Goal: Information Seeking & Learning: Find specific page/section

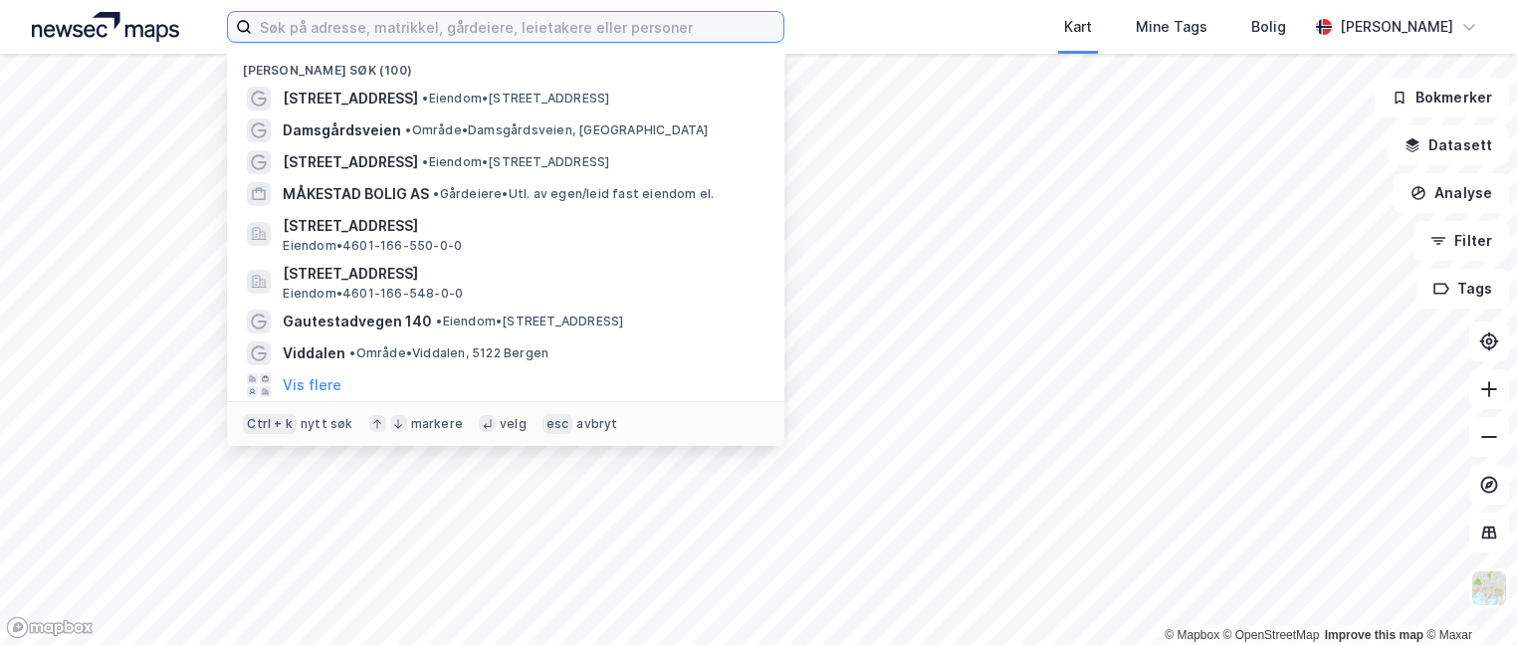
click at [387, 25] on input at bounding box center [518, 27] width 532 height 30
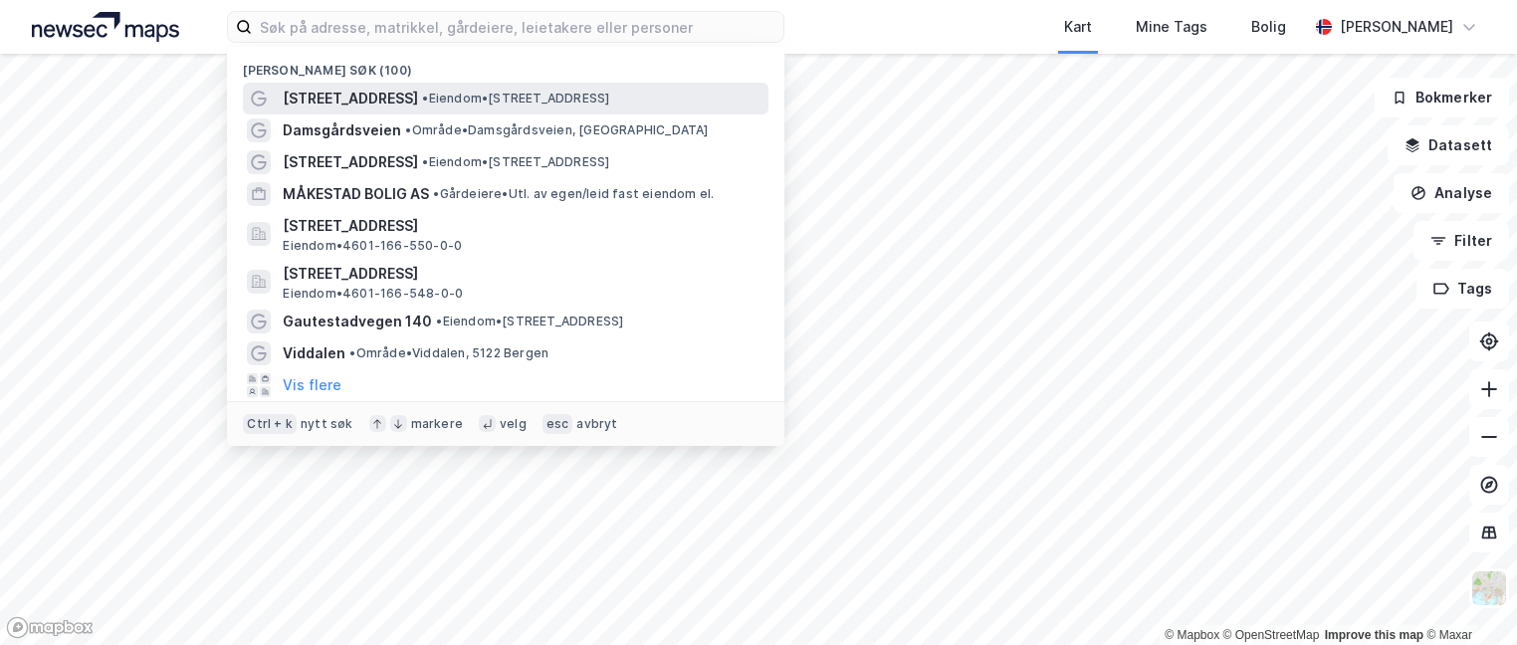
click at [389, 99] on span "[STREET_ADDRESS]" at bounding box center [350, 99] width 135 height 24
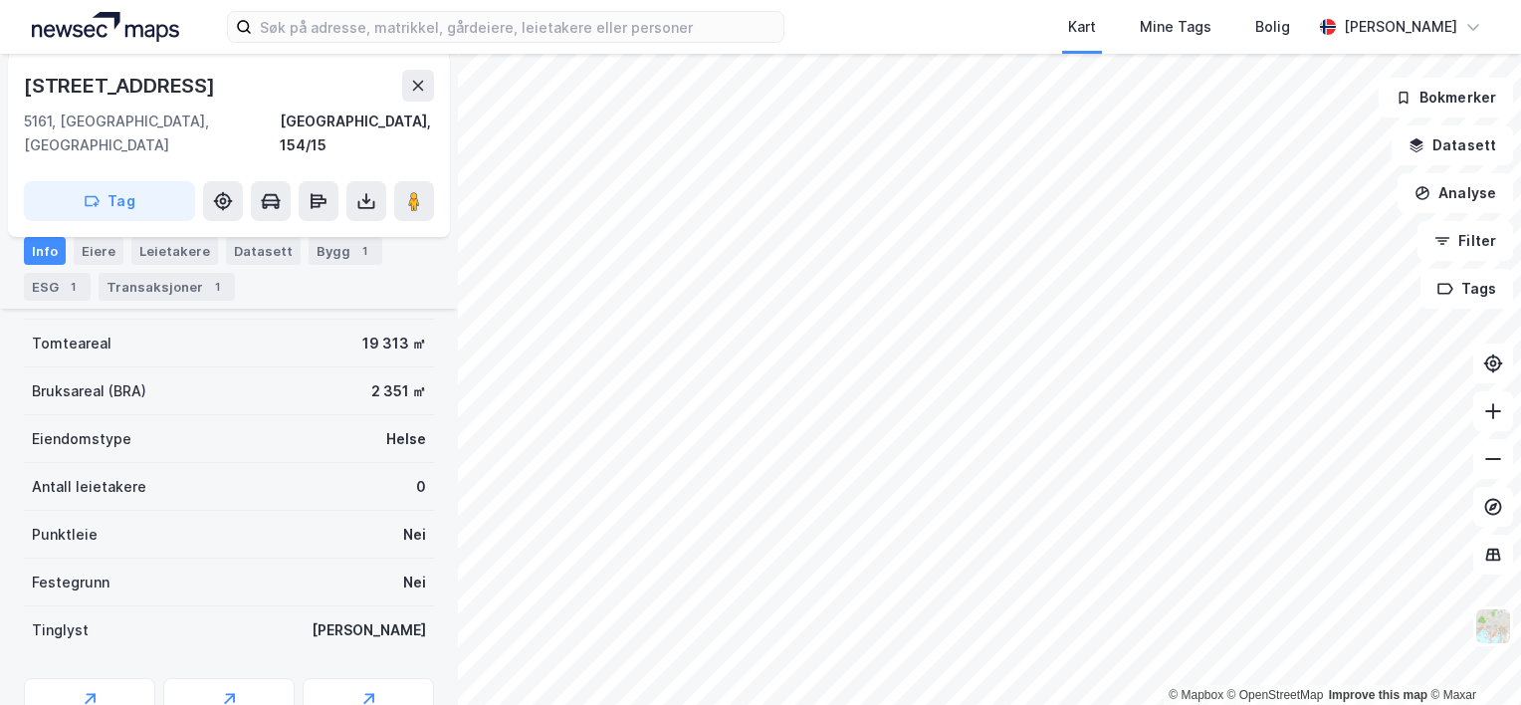
scroll to position [275, 0]
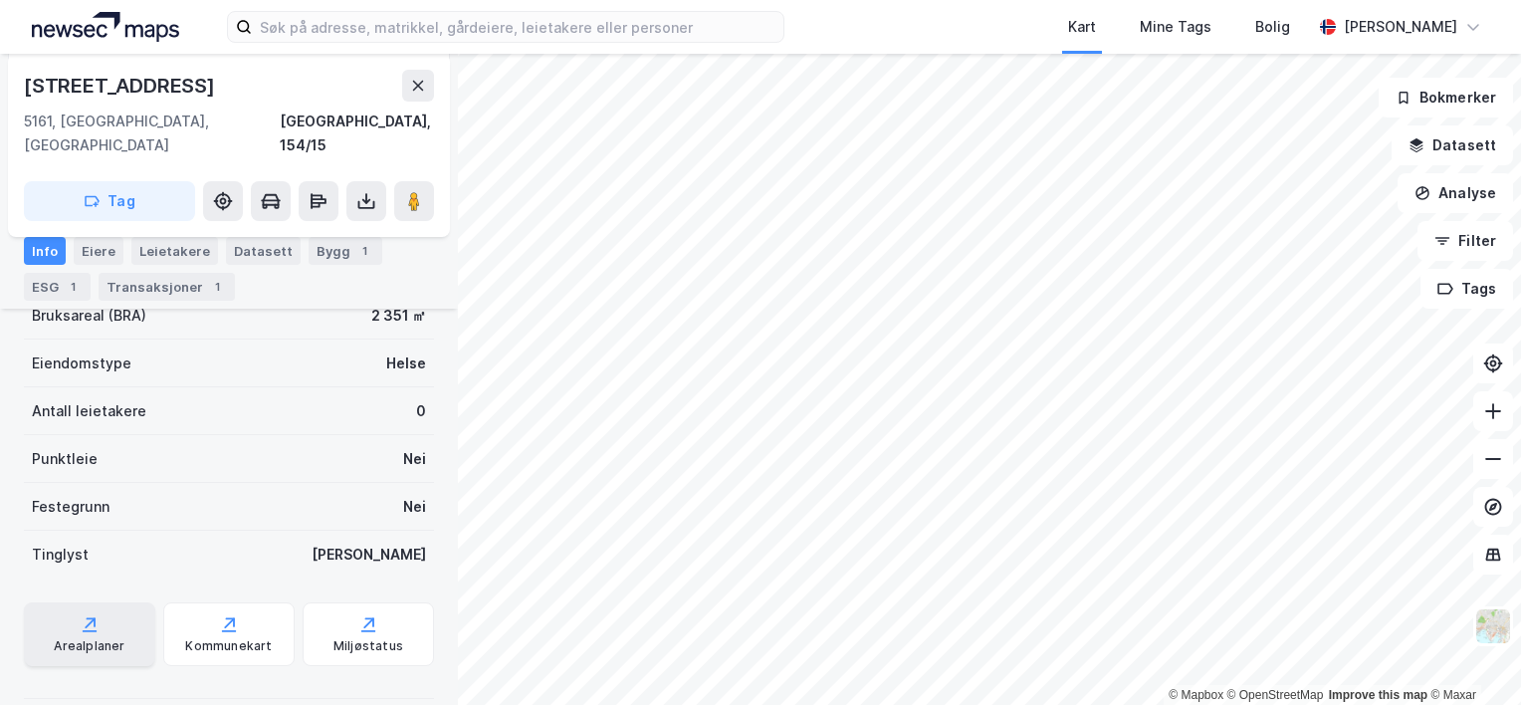
click at [96, 638] on div "Arealplaner" at bounding box center [89, 646] width 71 height 16
